Goal: Transaction & Acquisition: Obtain resource

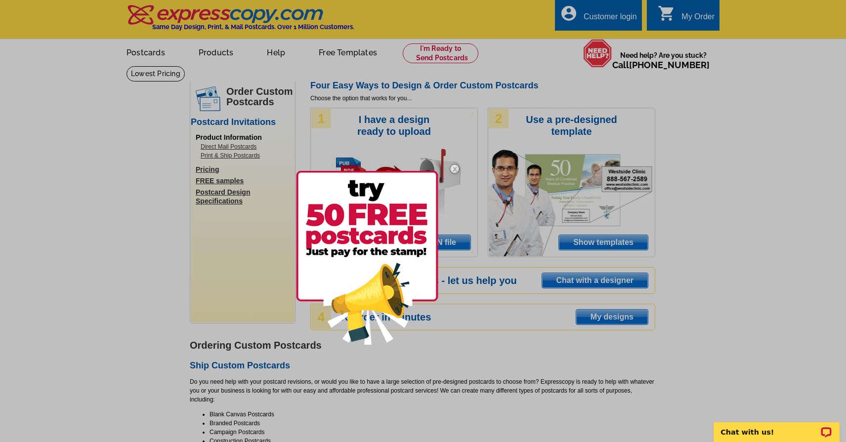
click at [368, 197] on img at bounding box center [367, 258] width 142 height 174
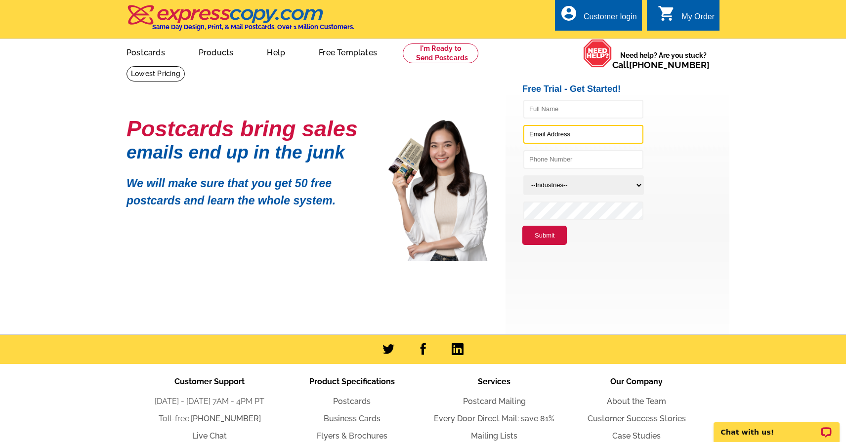
type input "[EMAIL_ADDRESS][DOMAIN_NAME]"
click at [555, 110] on input "text" at bounding box center [583, 109] width 120 height 19
type input "brooks friedland"
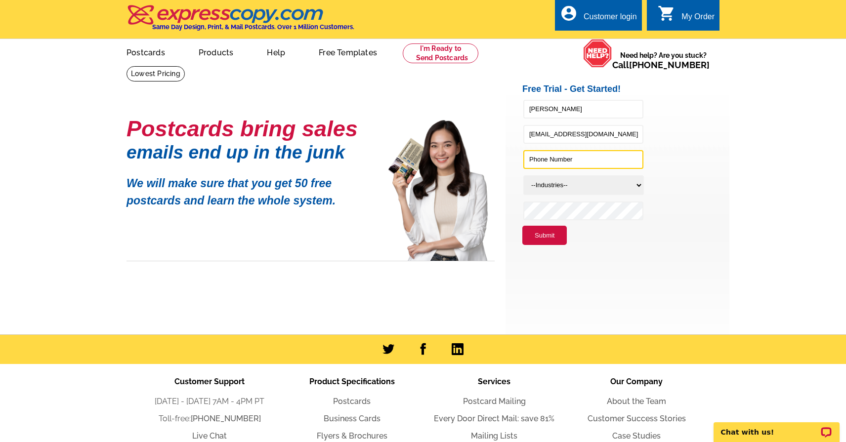
click at [551, 165] on input "text" at bounding box center [583, 159] width 120 height 19
type input "3609909988"
click at [575, 183] on select "--Industries-- Residential Real Estate Accounting Agriculture Architecture Arts…" at bounding box center [583, 185] width 121 height 20
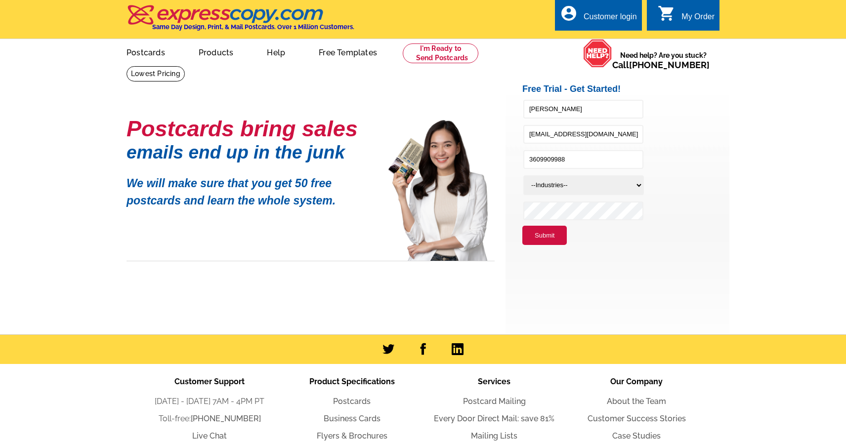
select select "785"
click at [523, 175] on select "--Industries-- Residential Real Estate Accounting Agriculture Architecture Arts…" at bounding box center [583, 185] width 121 height 20
click at [550, 234] on button "Submit" at bounding box center [544, 236] width 44 height 20
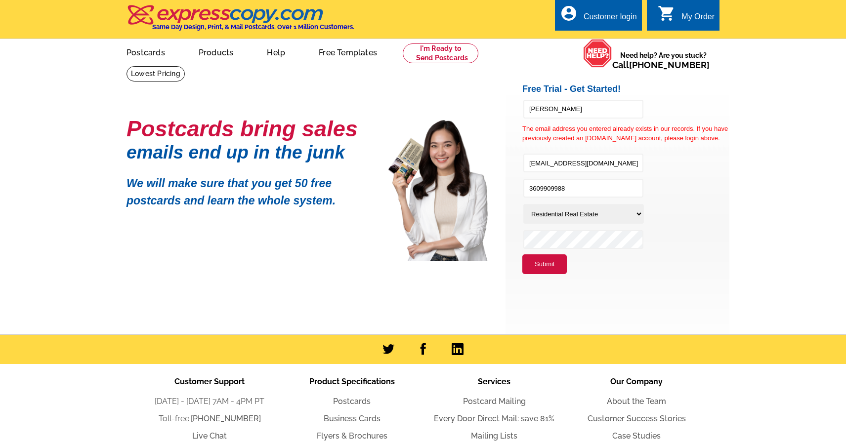
click at [552, 272] on button "Submit" at bounding box center [544, 264] width 44 height 20
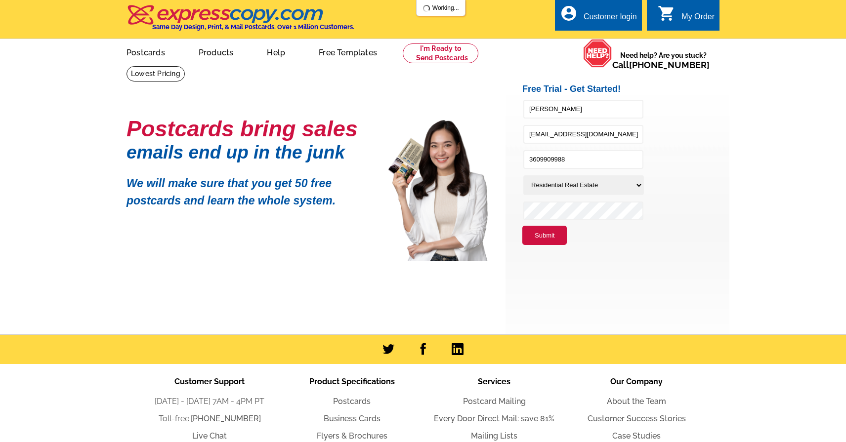
click at [554, 243] on button "Submit" at bounding box center [544, 236] width 44 height 20
click at [553, 235] on button "Submit" at bounding box center [544, 236] width 44 height 20
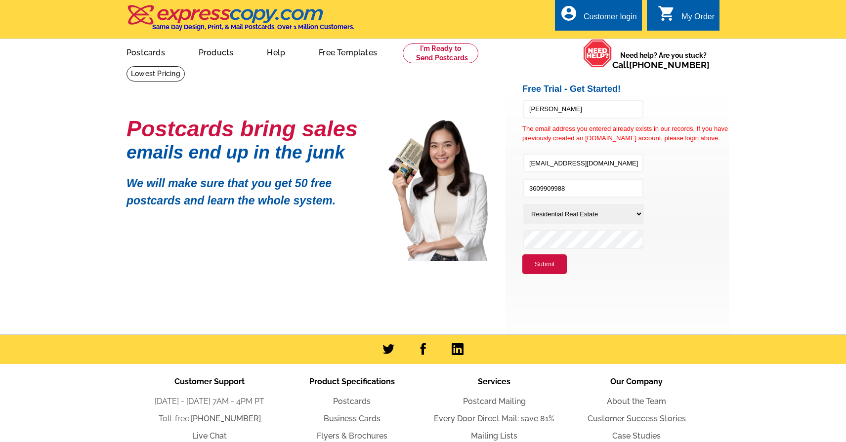
click at [612, 13] on div "Customer login" at bounding box center [609, 19] width 53 height 14
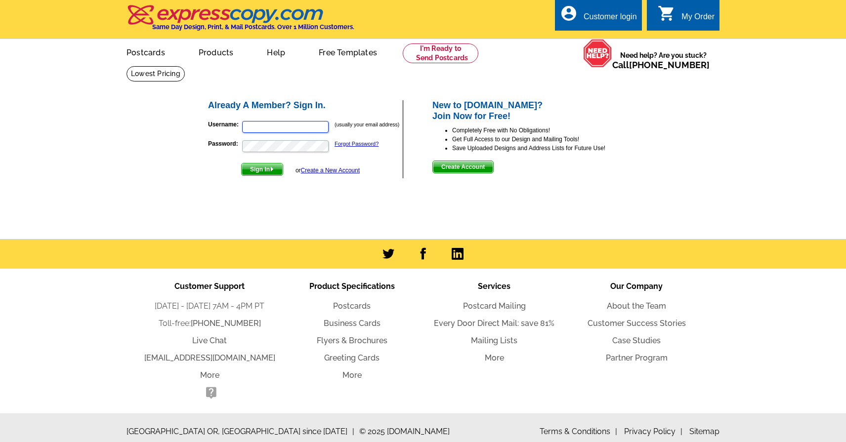
type input "[EMAIL_ADDRESS][DOMAIN_NAME]"
click at [262, 166] on span "Sign In" at bounding box center [262, 170] width 41 height 12
